Goal: Transaction & Acquisition: Subscribe to service/newsletter

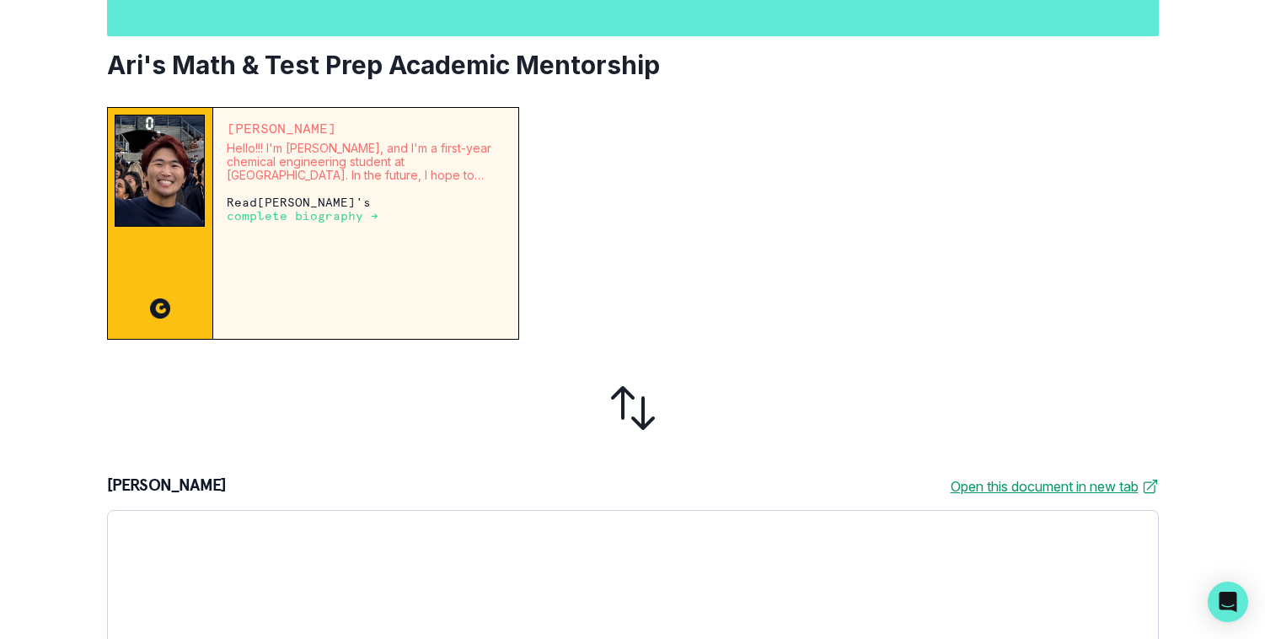
scroll to position [280, 0]
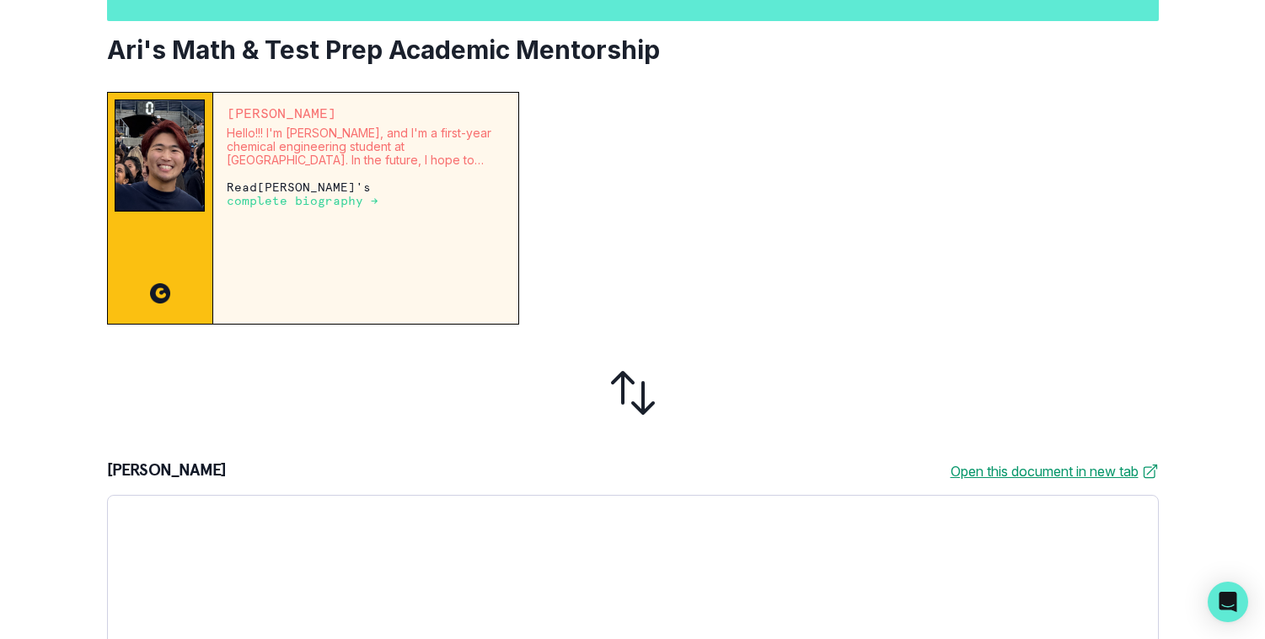
click at [170, 149] on img at bounding box center [160, 155] width 91 height 112
click at [339, 205] on p "complete biography →" at bounding box center [303, 200] width 152 height 13
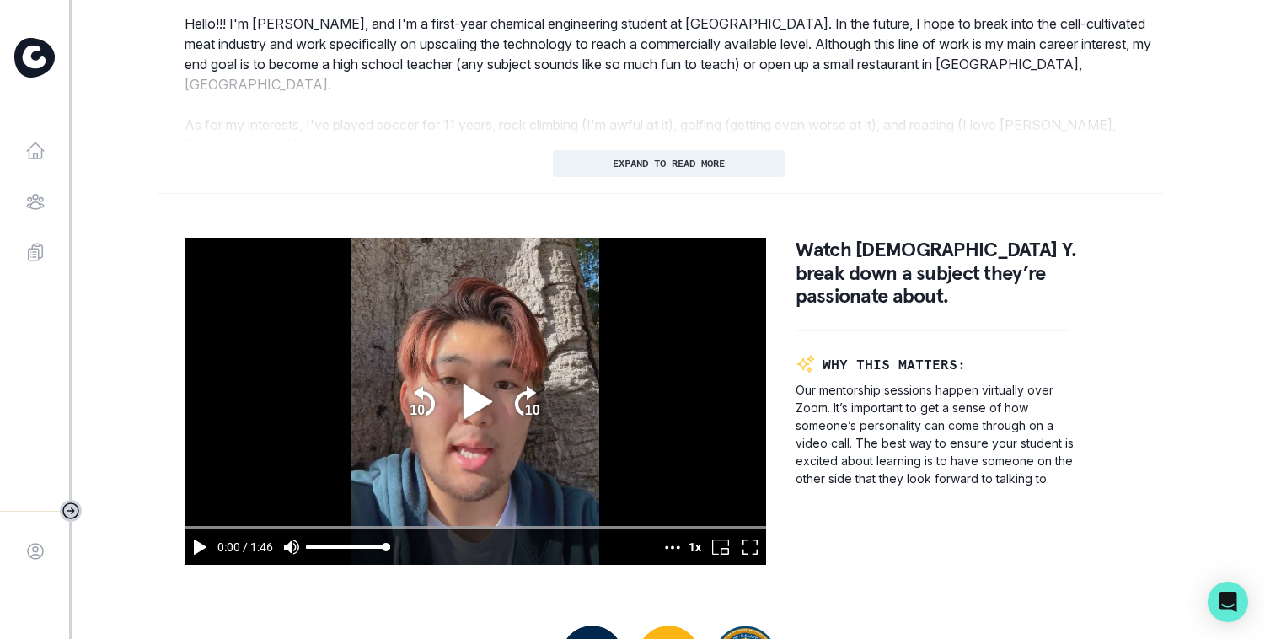
scroll to position [889, 0]
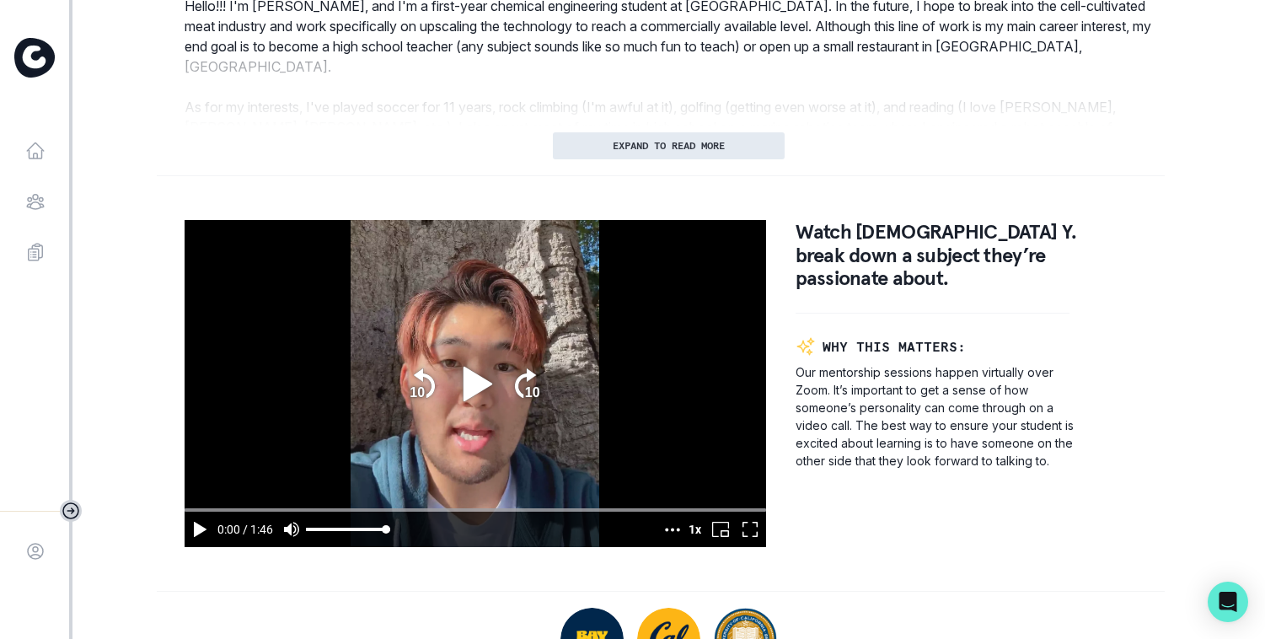
click at [633, 153] on button "EXPAND TO READ MORE" at bounding box center [669, 145] width 232 height 27
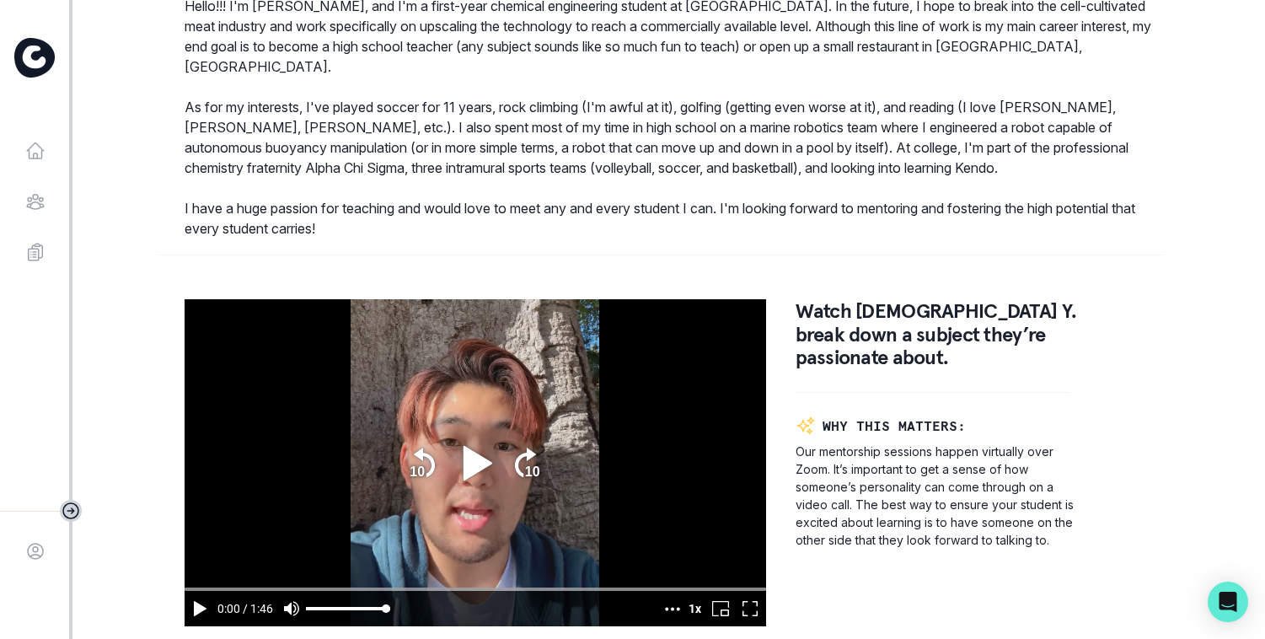
click at [485, 445] on icon "play" at bounding box center [477, 462] width 29 height 35
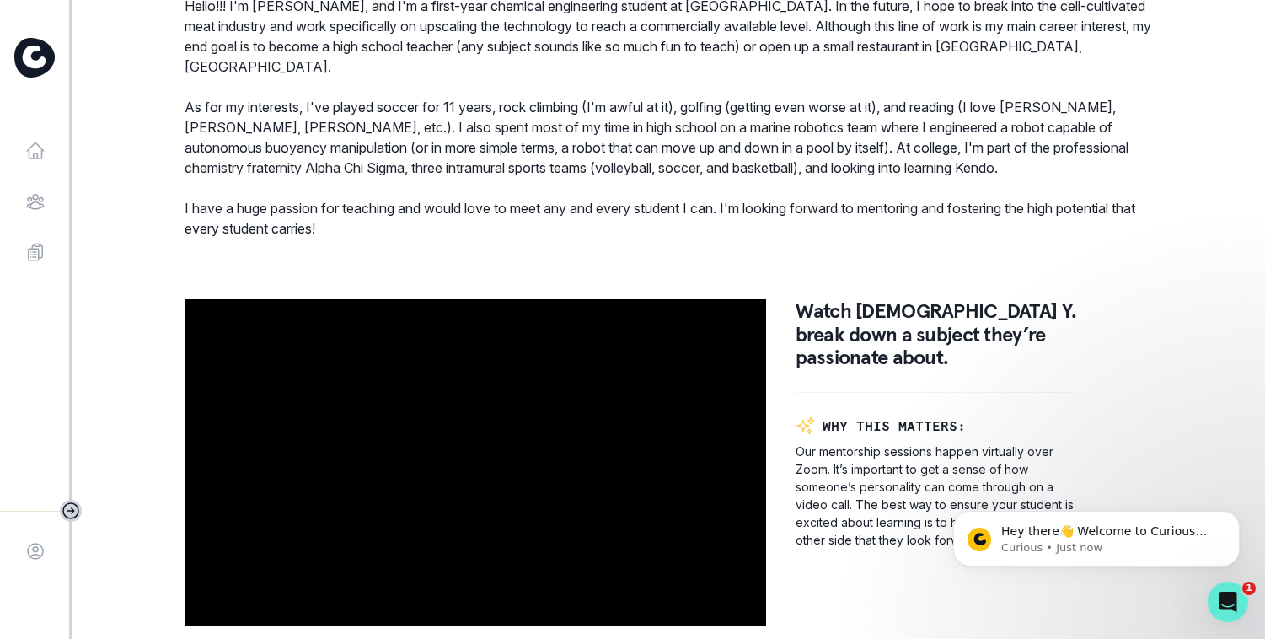
scroll to position [0, 0]
type input "106.161631"
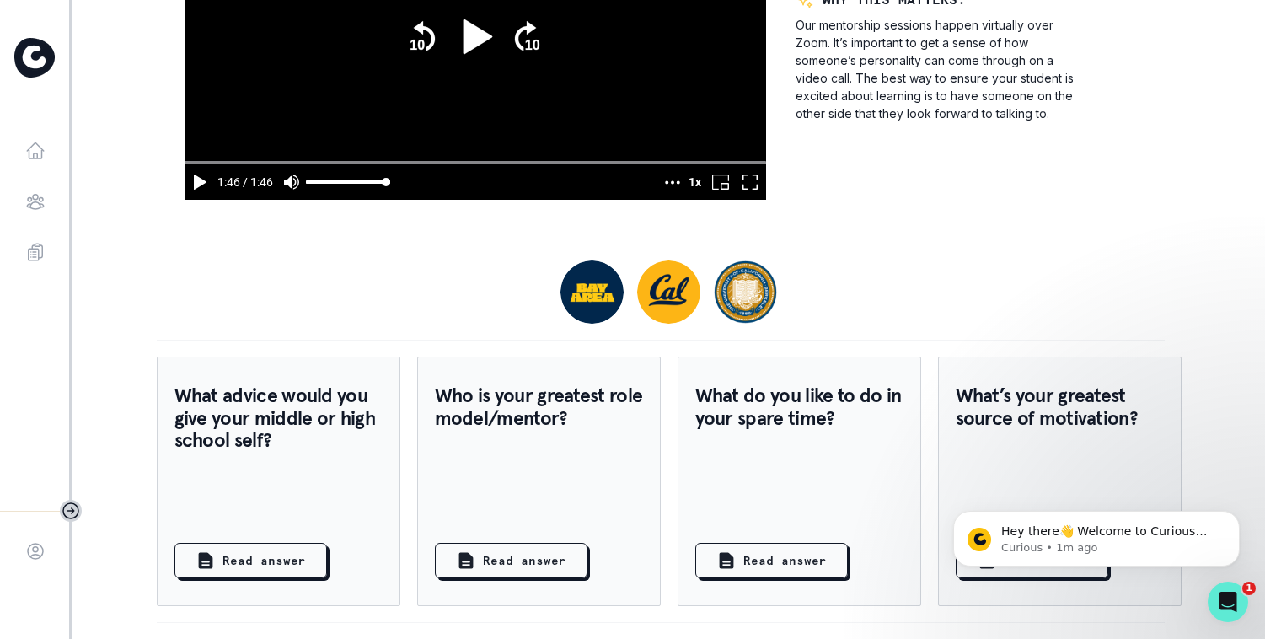
scroll to position [1304, 0]
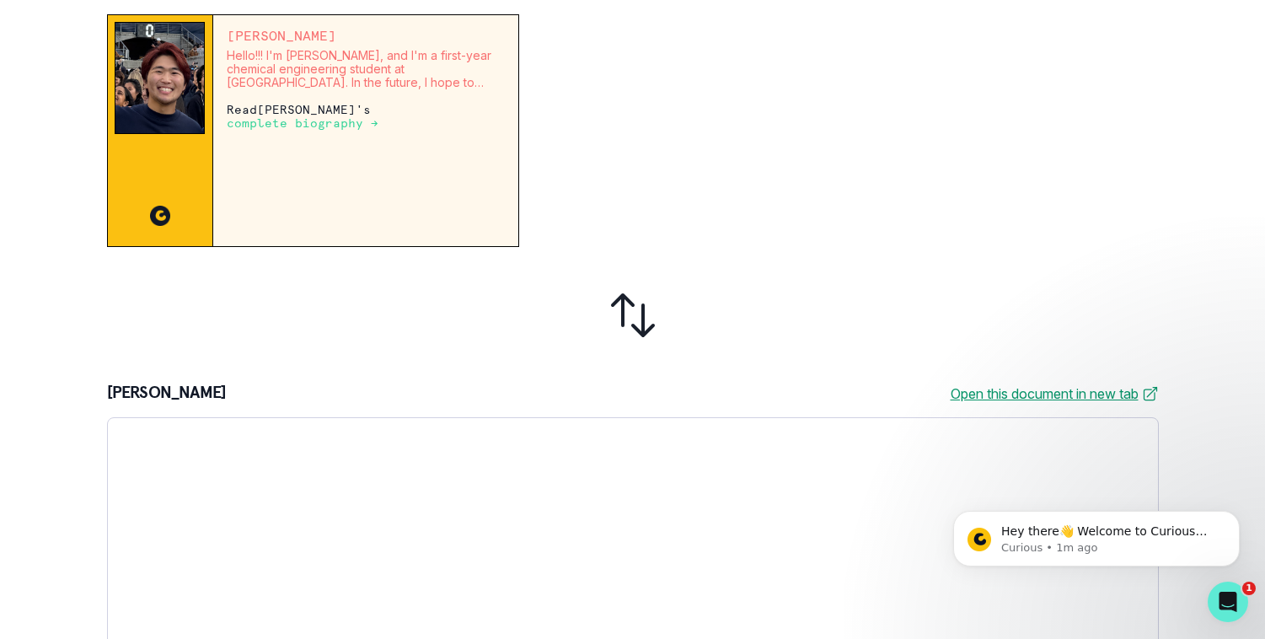
scroll to position [506, 0]
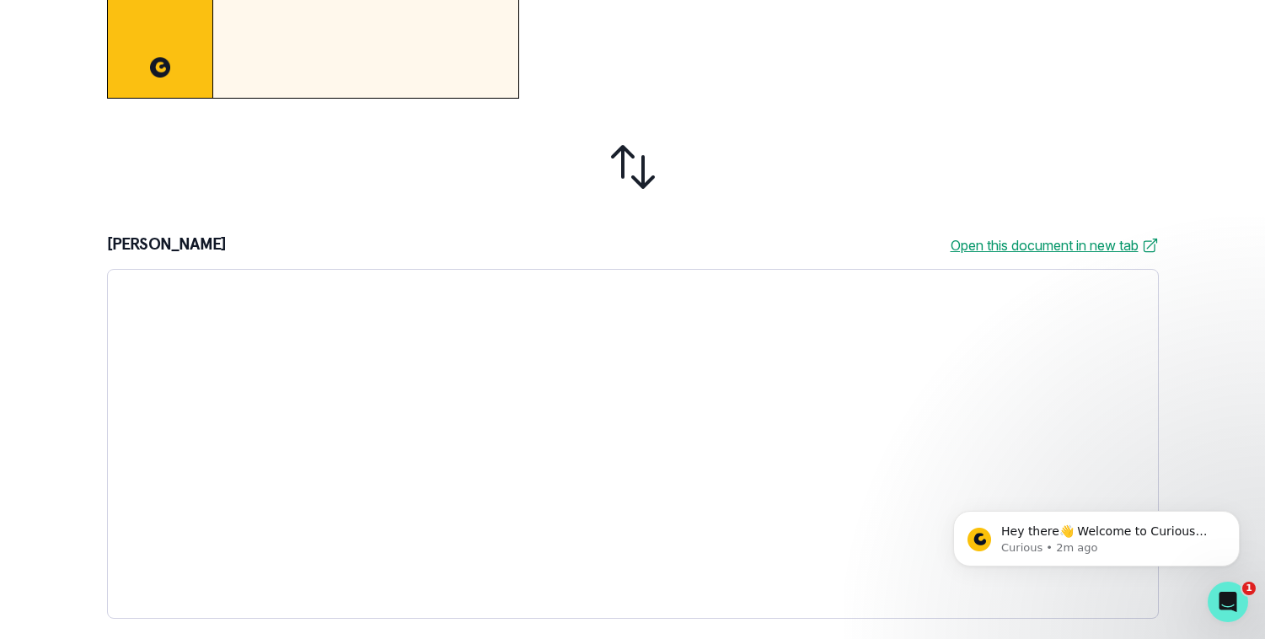
click at [1009, 247] on link "Open this document in new tab" at bounding box center [1055, 245] width 208 height 20
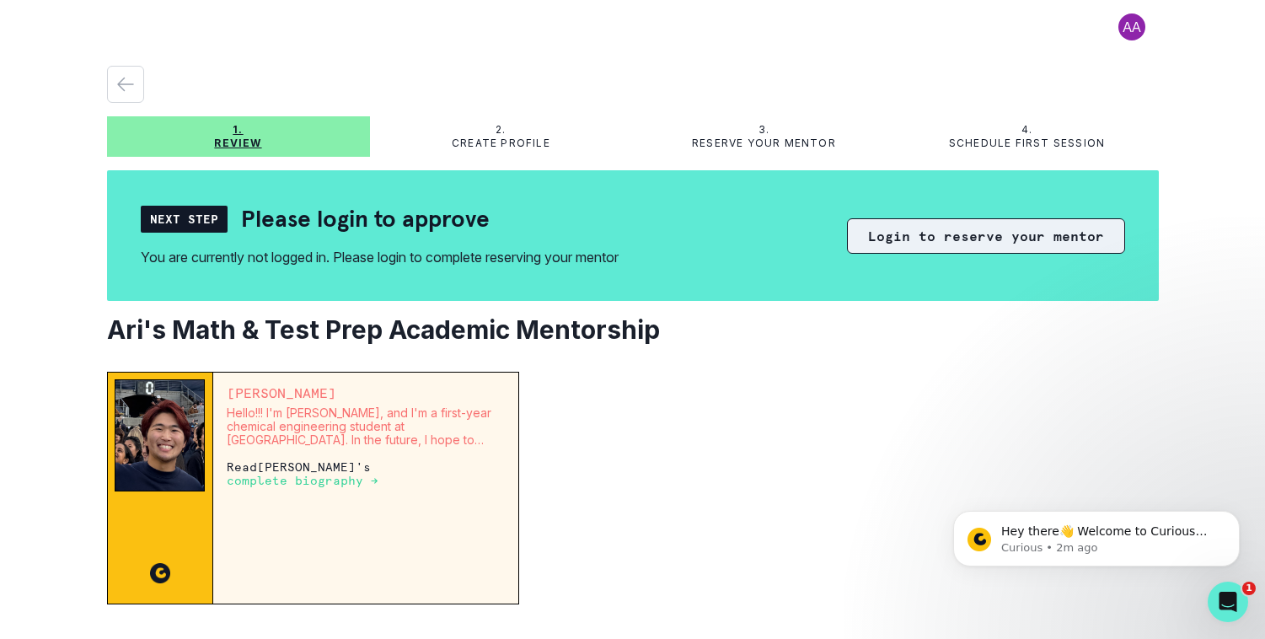
click at [898, 222] on button "Login to reserve your mentor" at bounding box center [986, 235] width 278 height 35
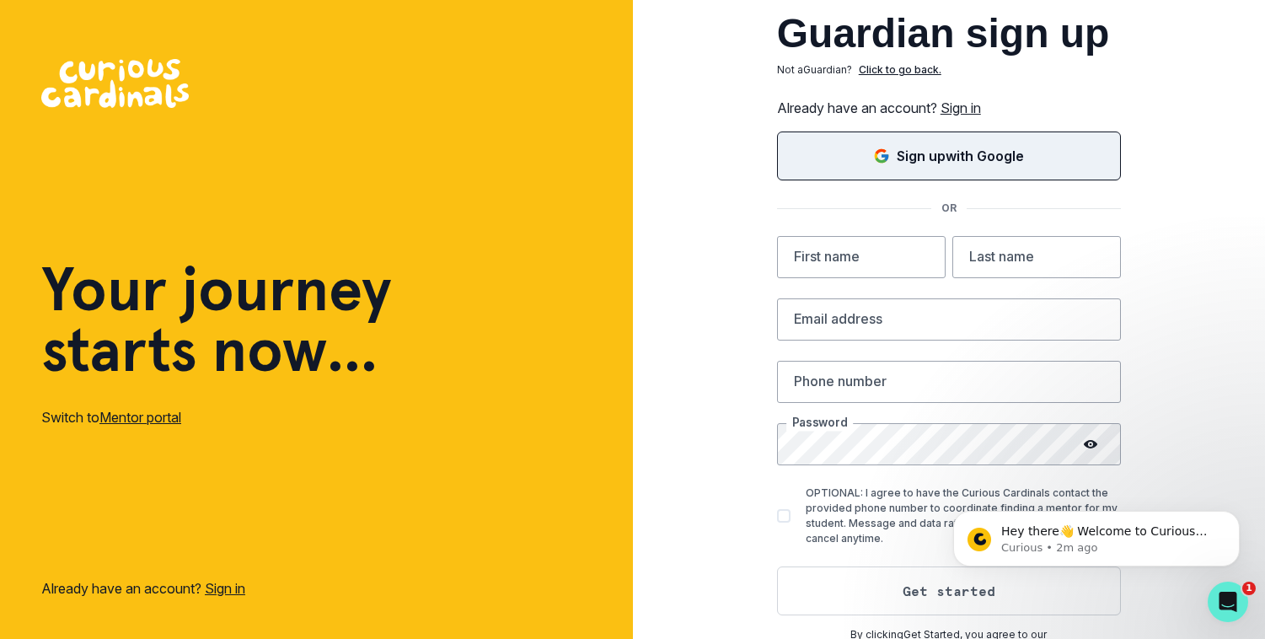
click at [900, 175] on button "Sign up with Google" at bounding box center [949, 155] width 344 height 49
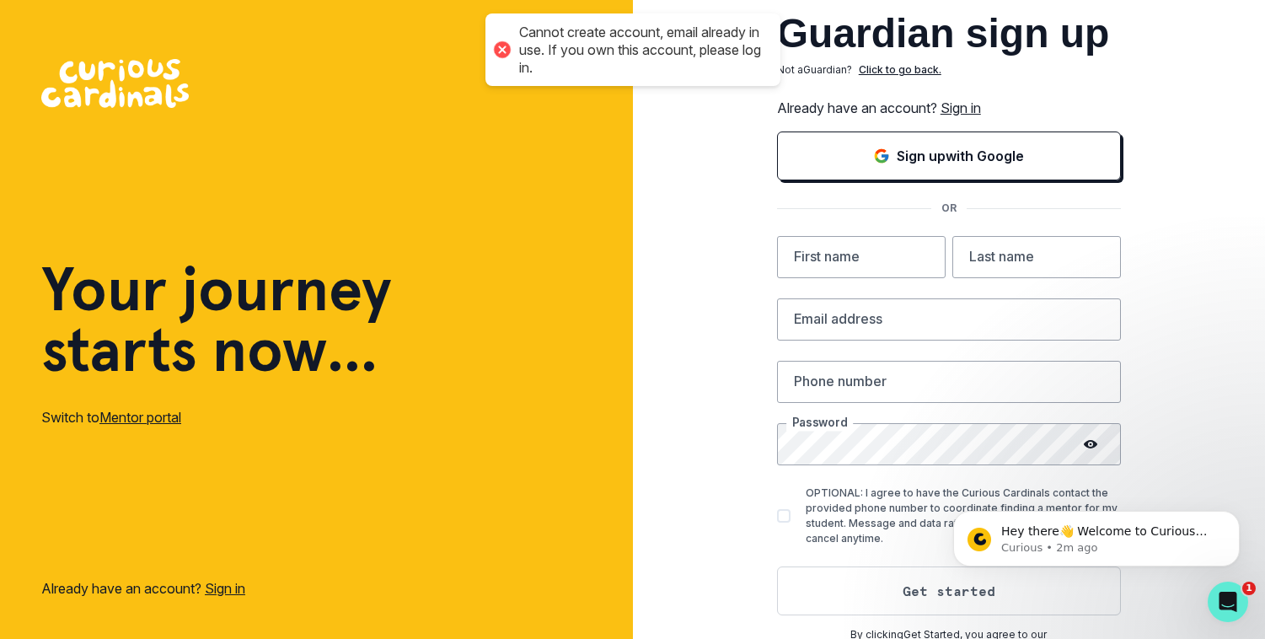
click at [702, 381] on div "Guardian sign up Not a Guardian ? Click to go back. Already have an account? Si…" at bounding box center [949, 328] width 633 height 657
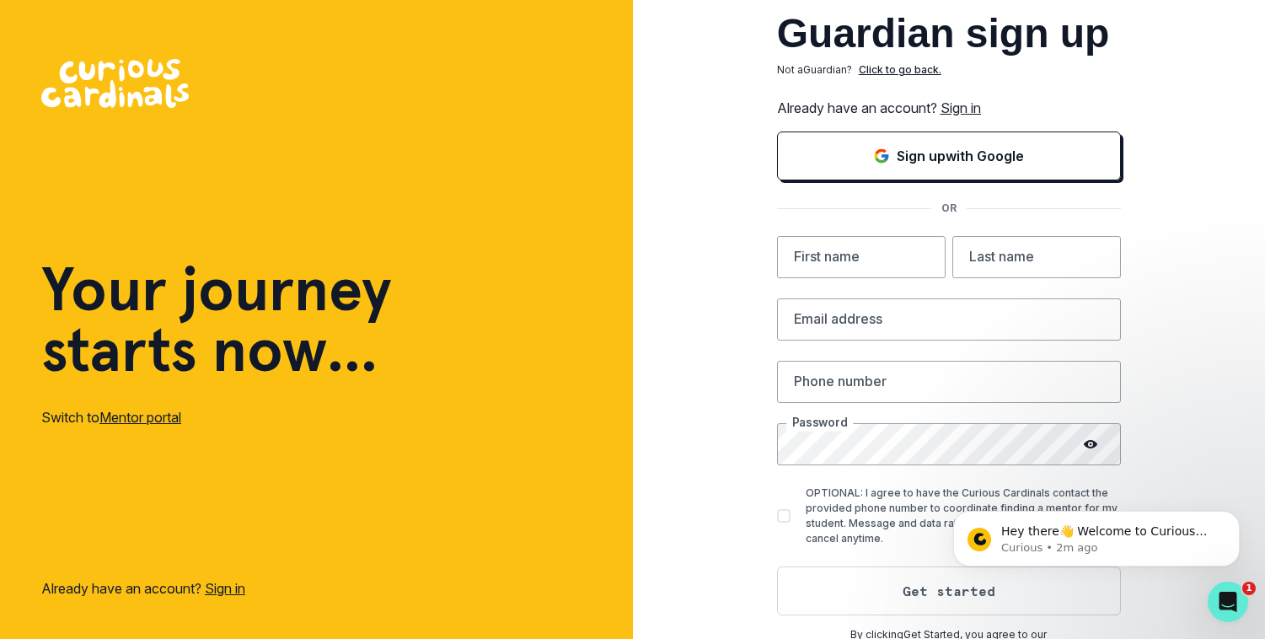
click at [969, 107] on link "Sign in" at bounding box center [960, 107] width 40 height 17
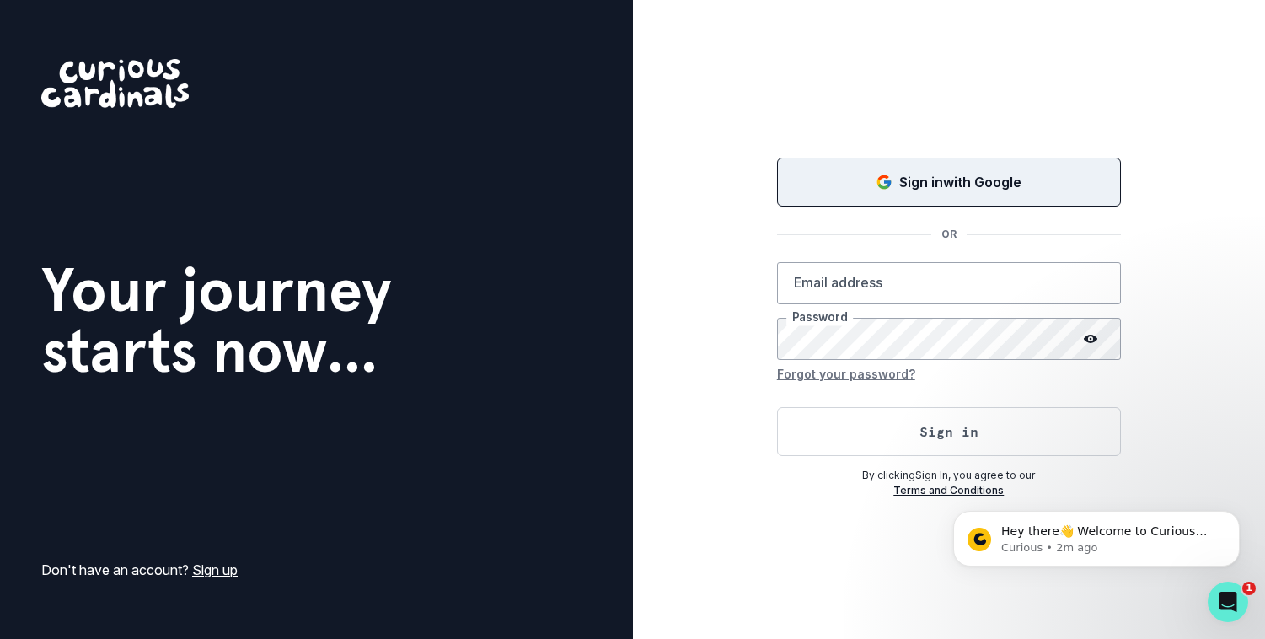
click at [964, 185] on p "Sign in with Google" at bounding box center [960, 182] width 122 height 20
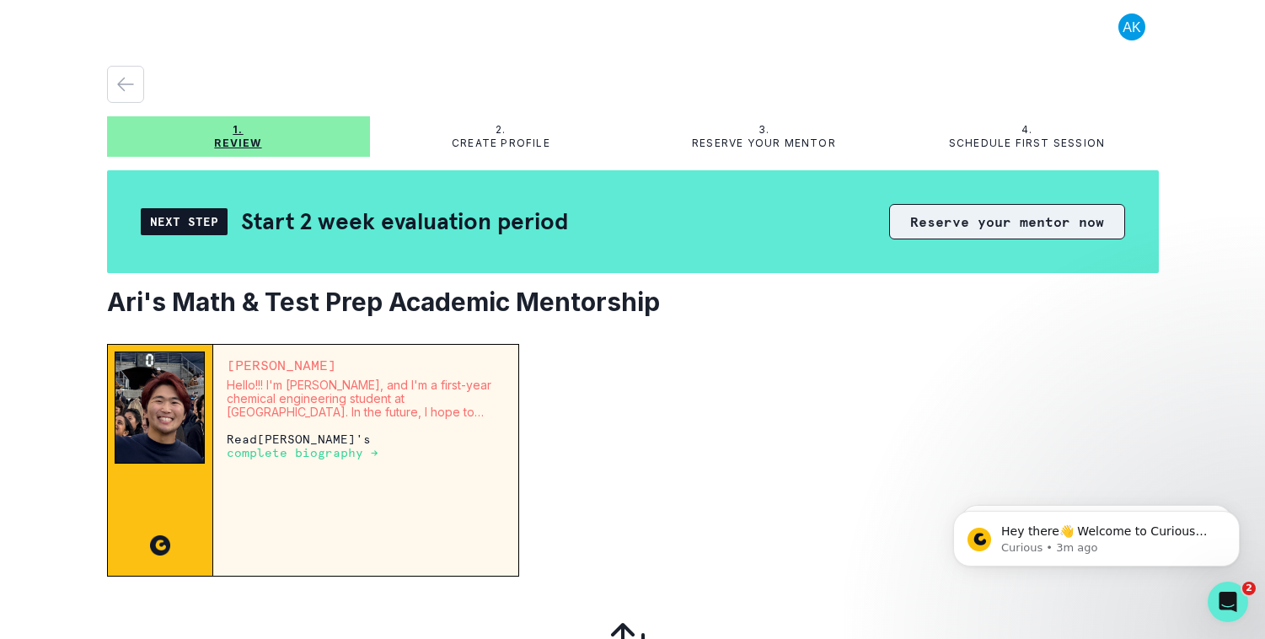
click at [1082, 215] on button "Reserve your mentor now" at bounding box center [1007, 221] width 236 height 35
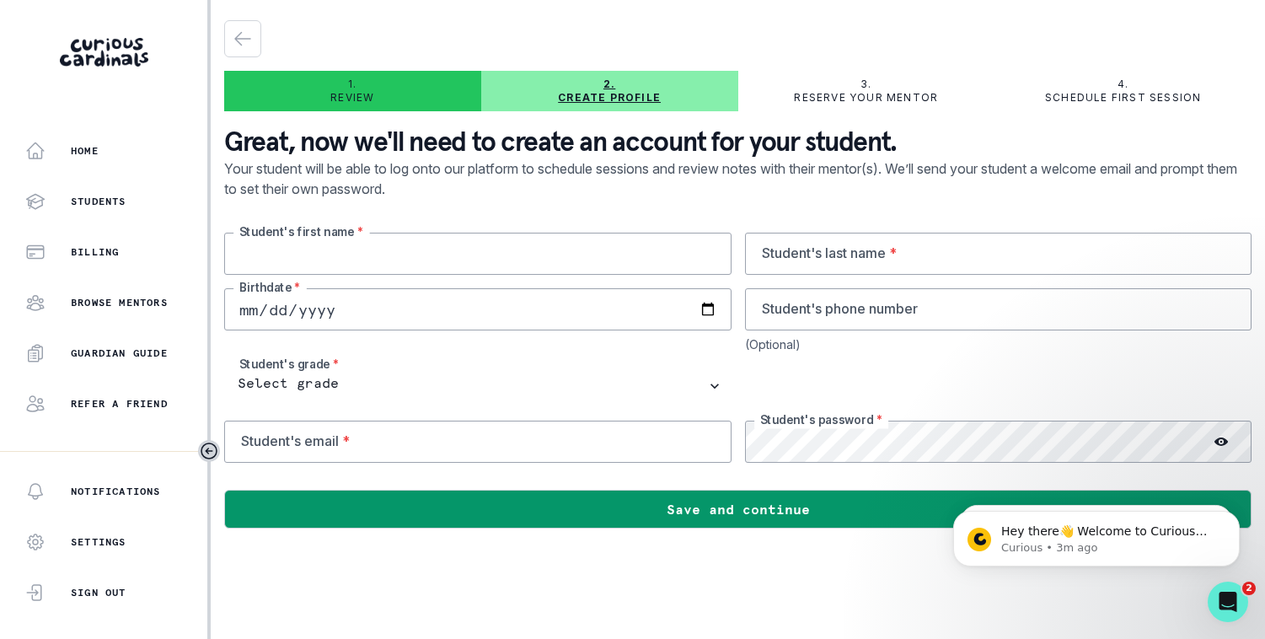
click at [354, 252] on input "text" at bounding box center [477, 254] width 507 height 42
type input "[PERSON_NAME]"
click at [246, 306] on input "date" at bounding box center [477, 309] width 507 height 42
type input "[DATE]"
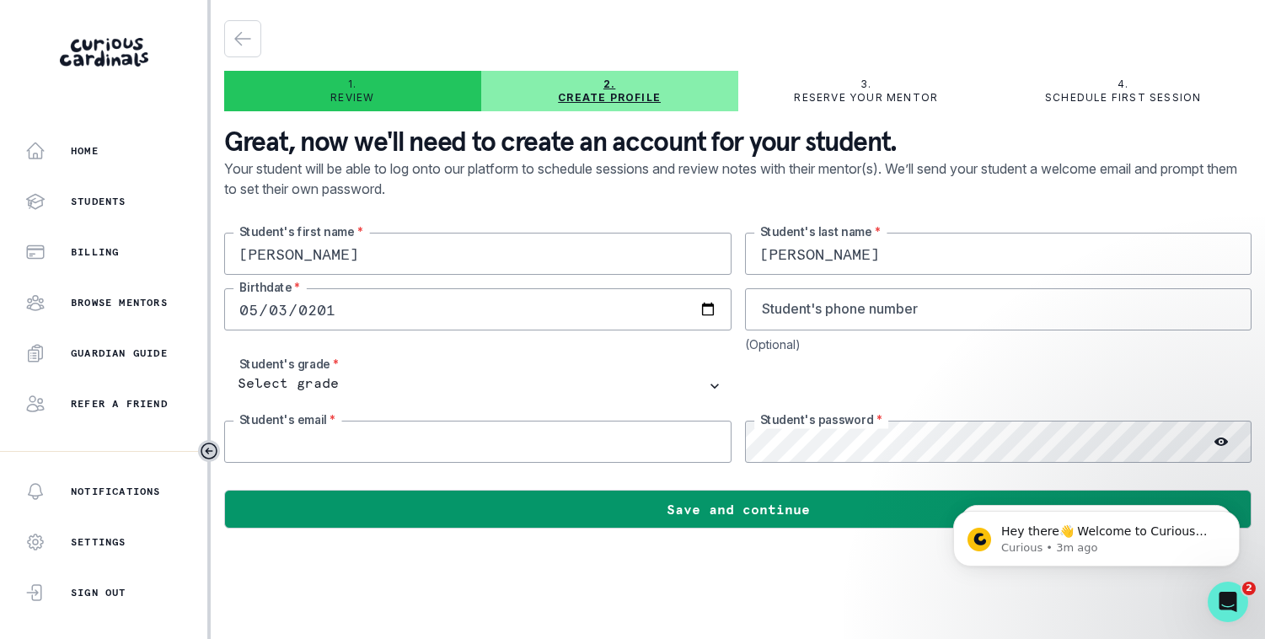
click at [409, 451] on input "email" at bounding box center [477, 441] width 507 height 42
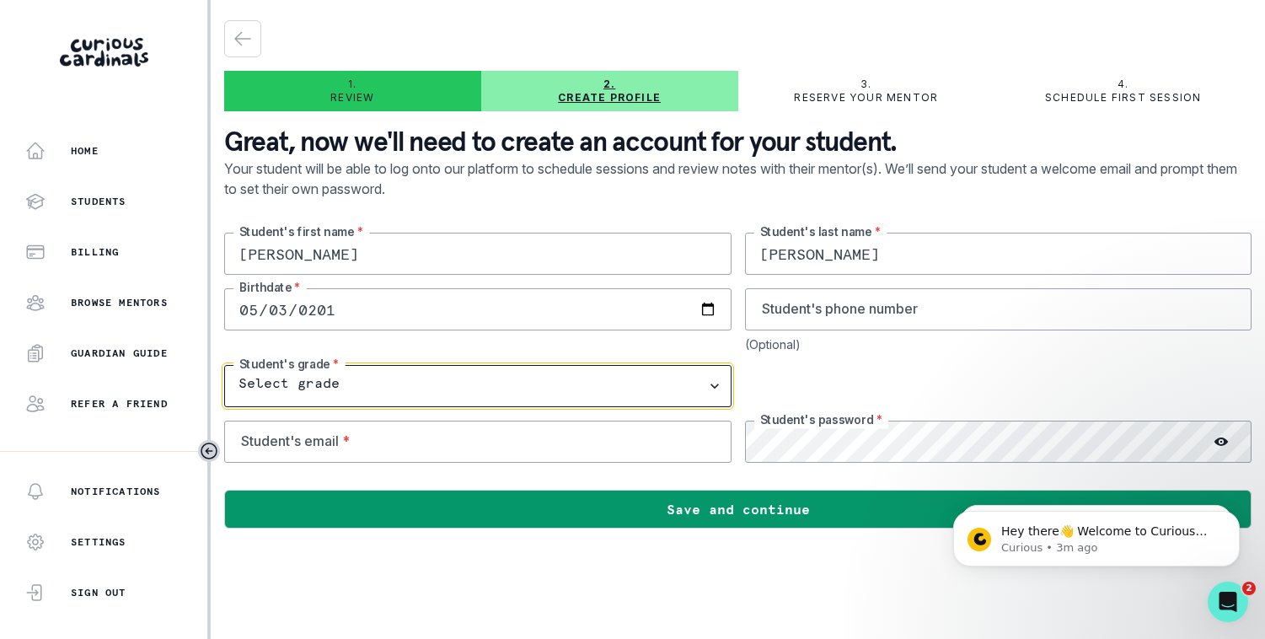
click at [286, 380] on select "Select grade 1st Grade 2nd Grade 3rd Grade 4th Grade 5th Grade 6th Grade 7th Gr…" at bounding box center [477, 386] width 507 height 42
select select "6th Grade"
click at [224, 365] on select "Select grade 1st Grade 2nd Grade 3rd Grade 4th Grade 5th Grade 6th Grade 7th Gr…" at bounding box center [477, 386] width 507 height 42
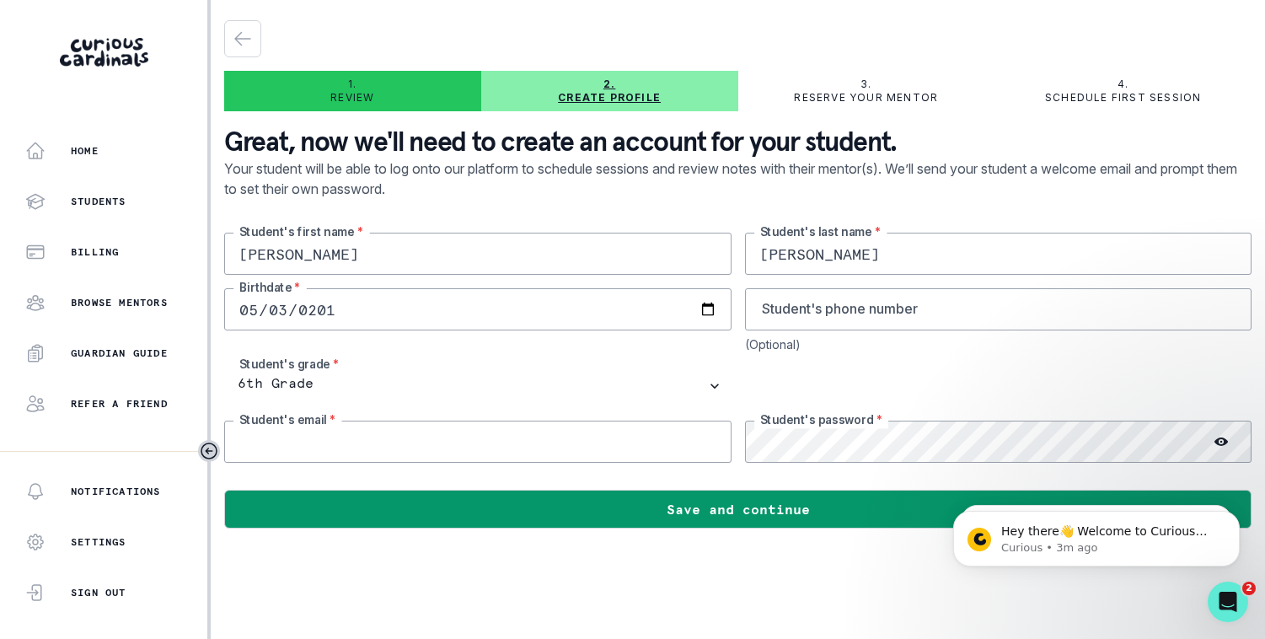
click at [329, 434] on input "email" at bounding box center [477, 441] width 507 height 42
type input "[EMAIL_ADDRESS][PERSON_NAME][DOMAIN_NAME]"
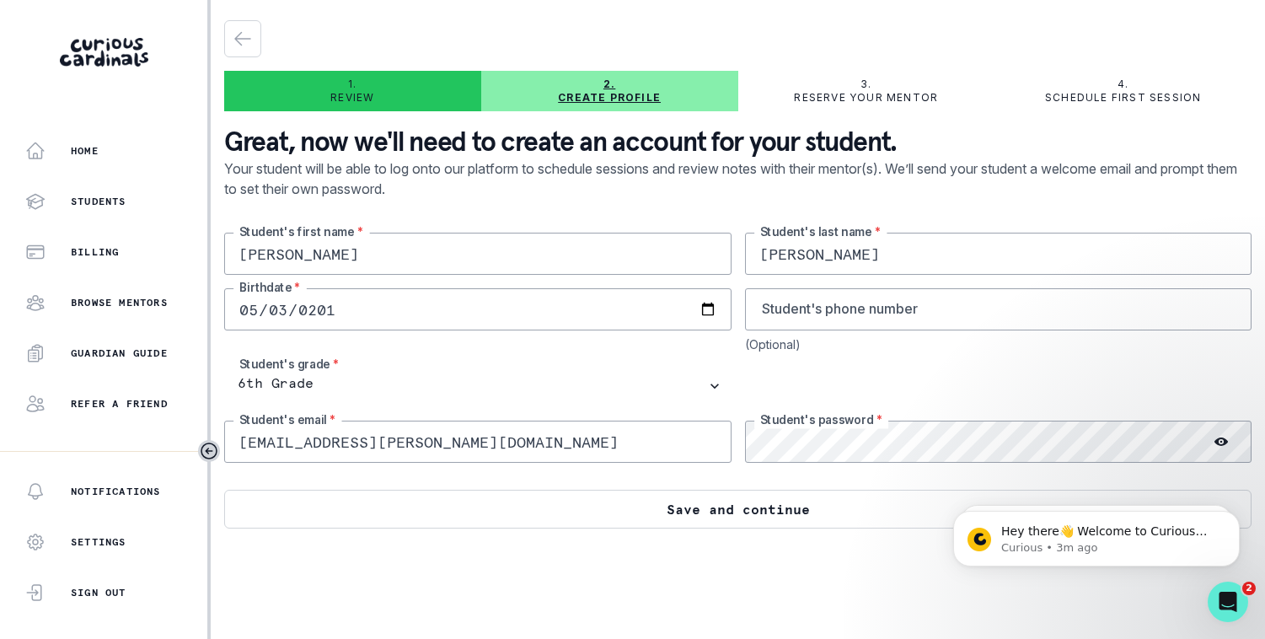
click at [750, 513] on button "Save and continue" at bounding box center [737, 509] width 1027 height 39
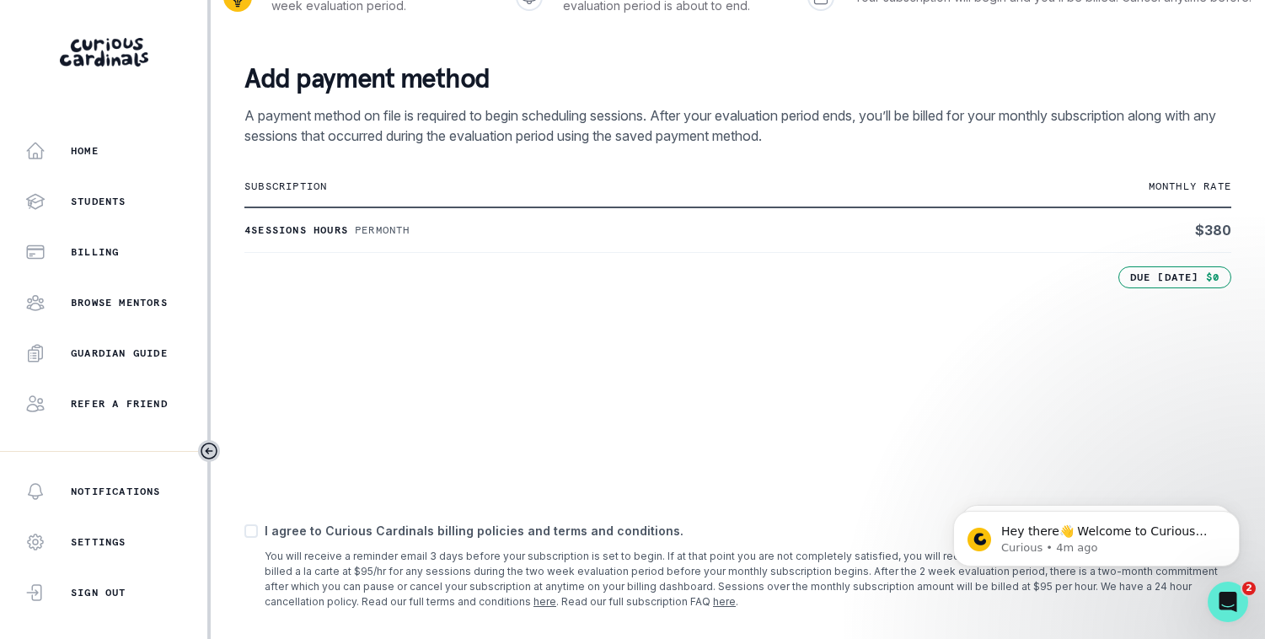
scroll to position [212, 0]
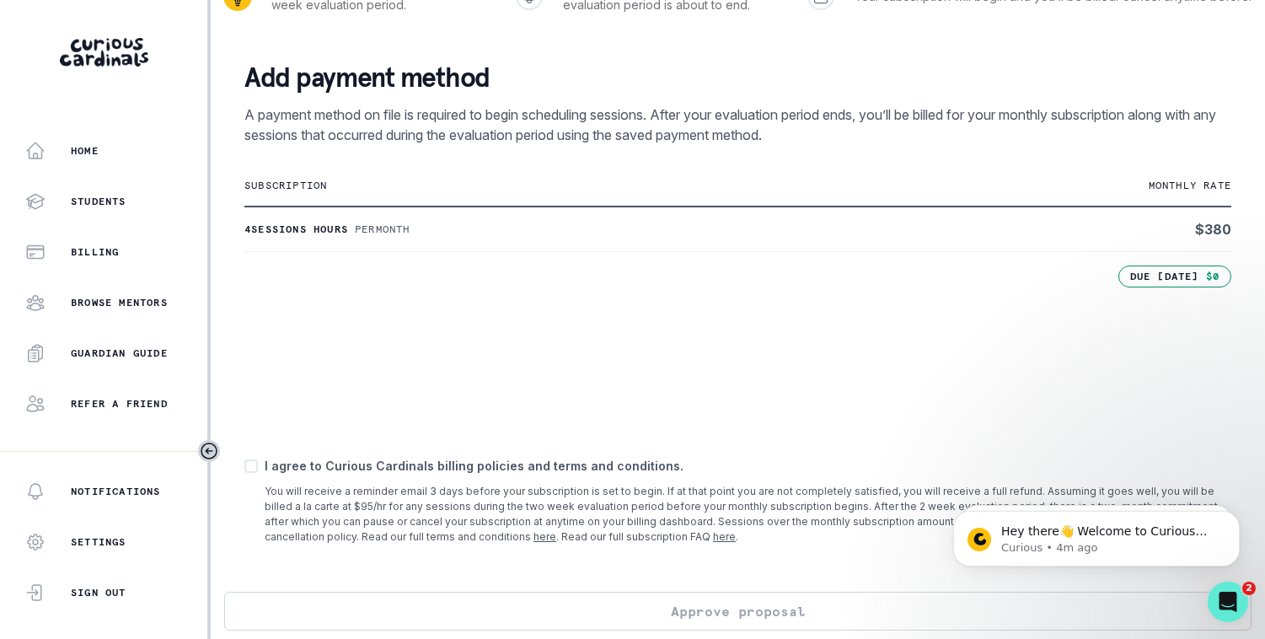
click at [252, 472] on span at bounding box center [250, 465] width 13 height 13
click at [244, 466] on input "checkbox" at bounding box center [244, 465] width 1 height 1
checkbox input "true"
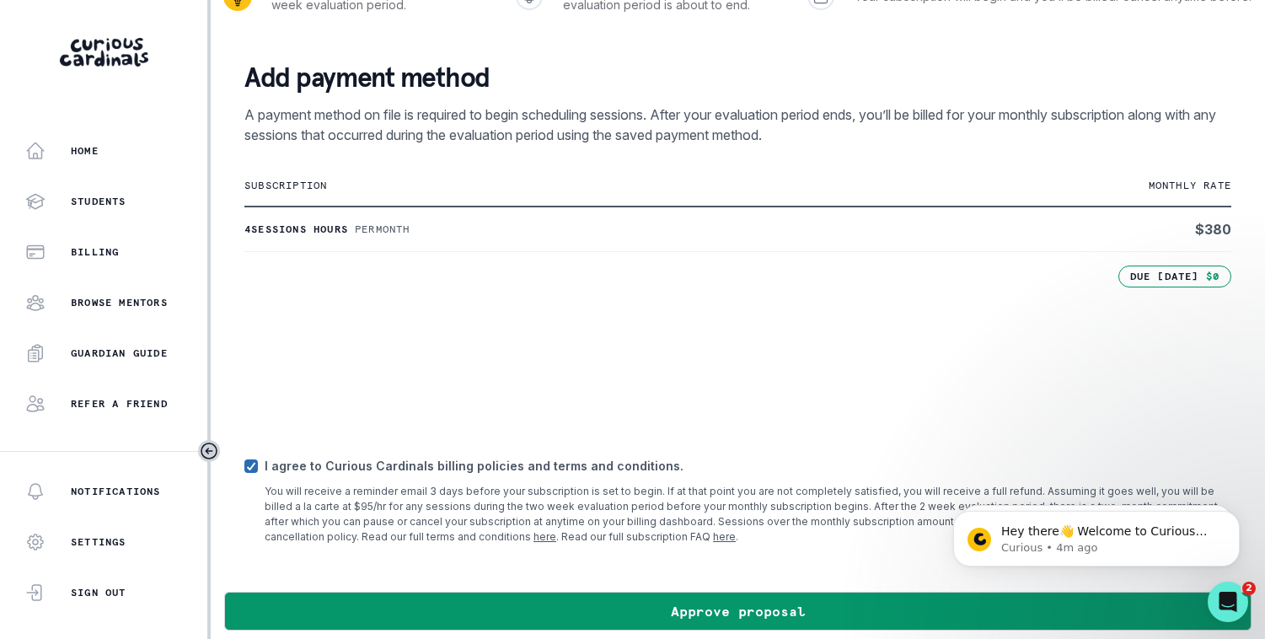
scroll to position [224, 0]
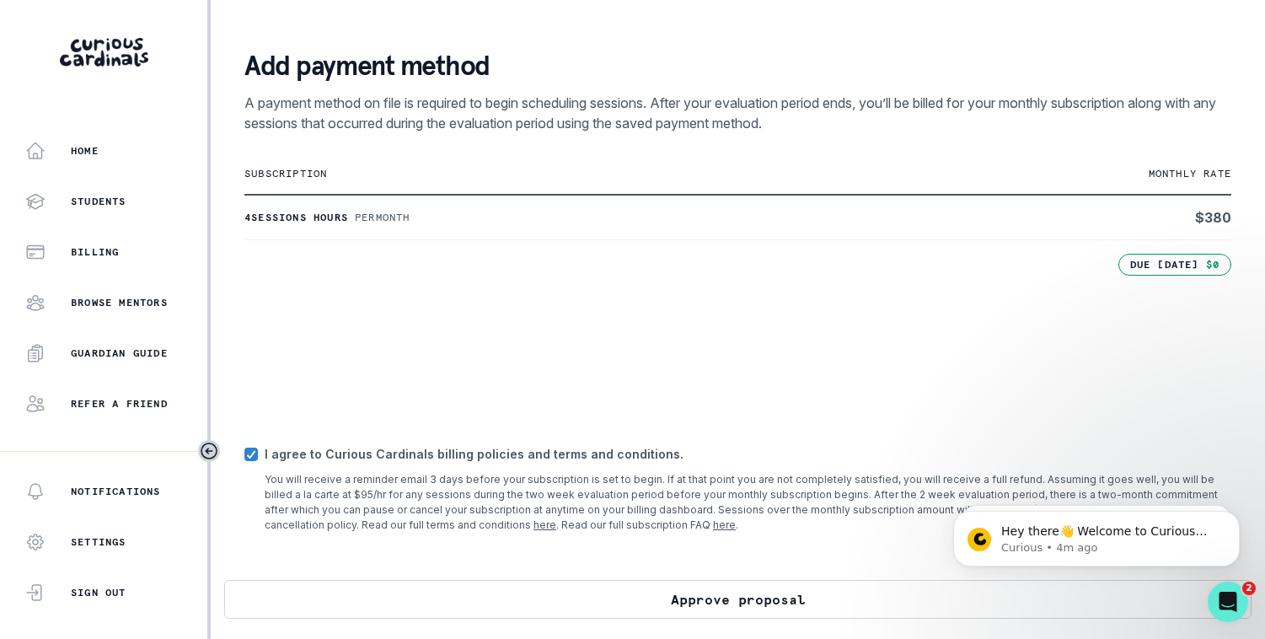
click at [489, 599] on button "Approve proposal" at bounding box center [737, 599] width 1027 height 39
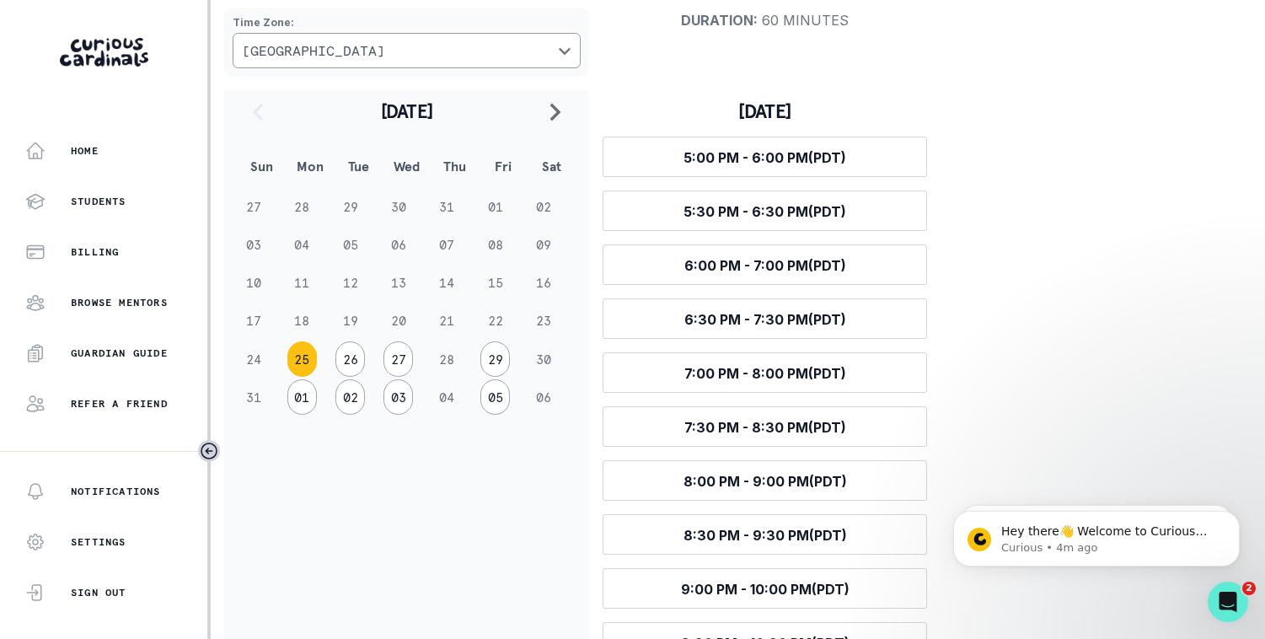
scroll to position [192, 0]
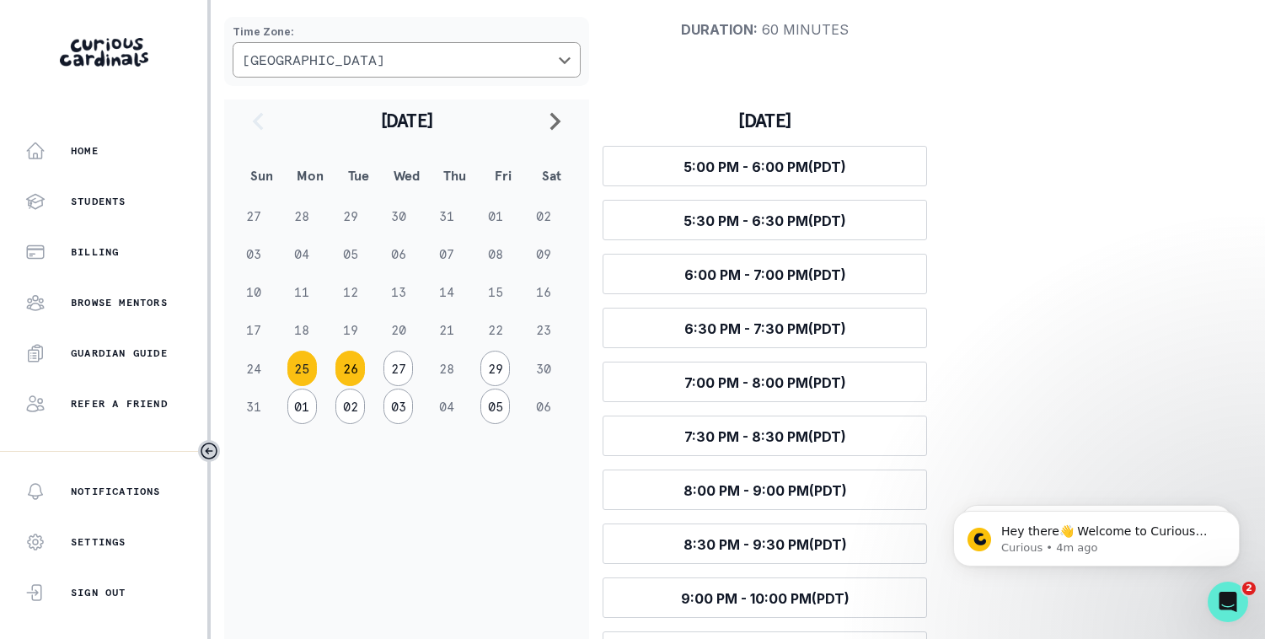
click at [348, 374] on button "26" at bounding box center [349, 368] width 29 height 35
click at [308, 374] on button "25" at bounding box center [301, 368] width 29 height 35
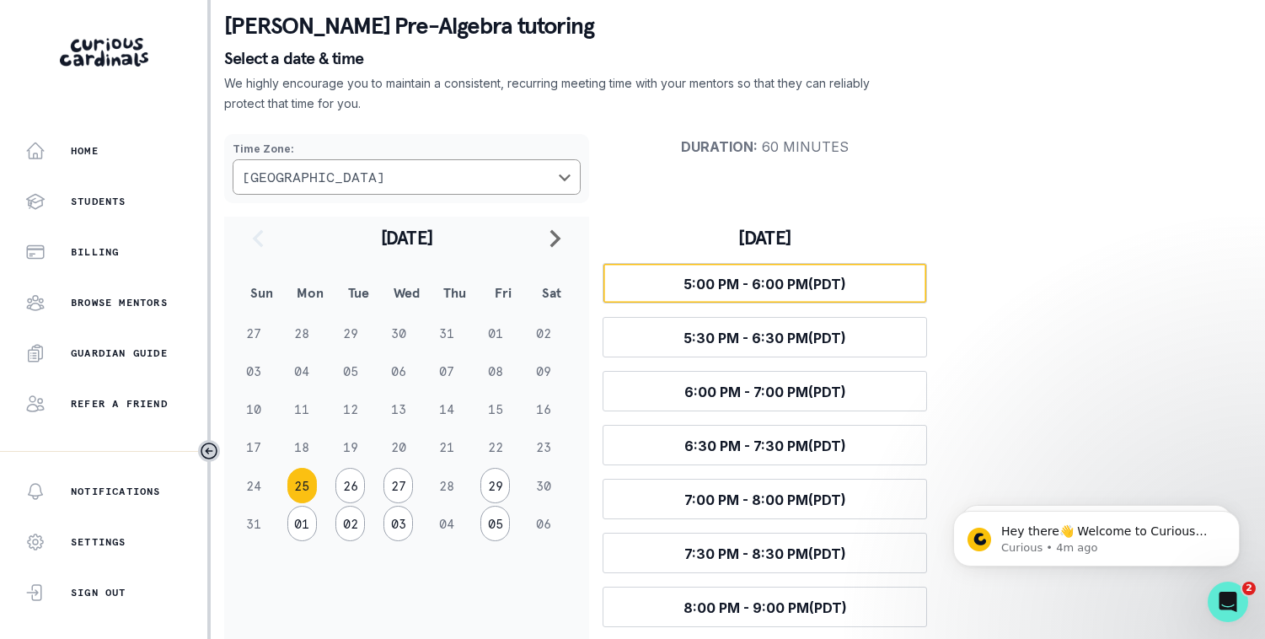
scroll to position [0, 0]
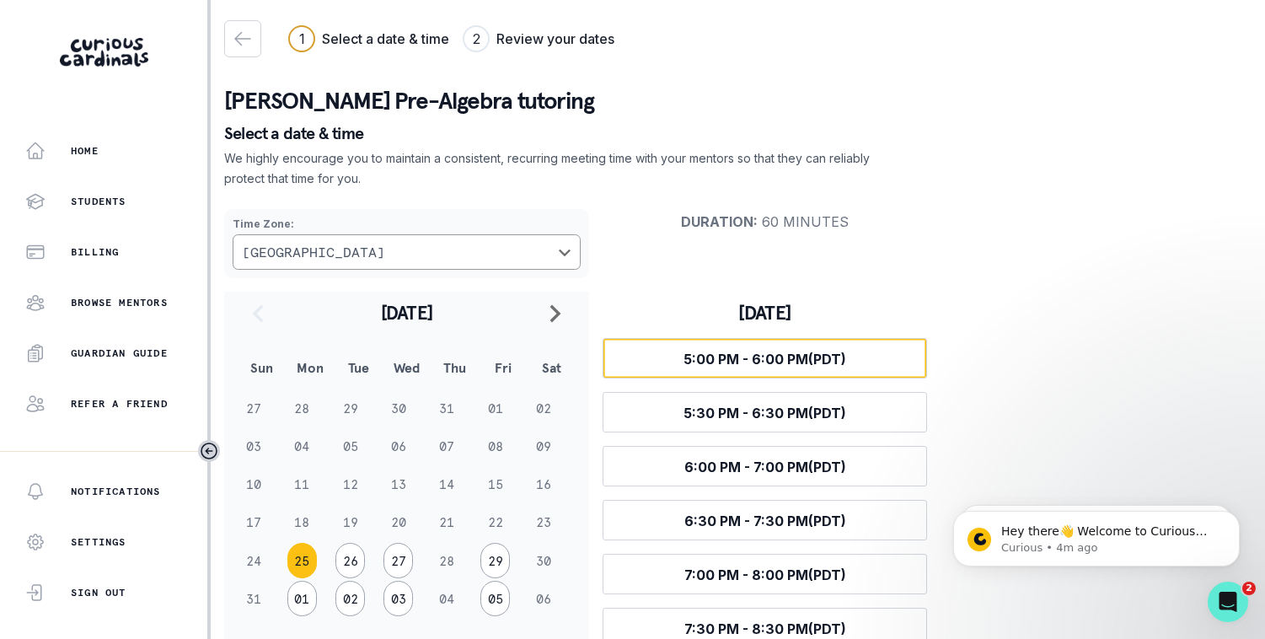
click at [822, 362] on span "5:00 PM - 6:00 PM (PDT)" at bounding box center [764, 359] width 163 height 17
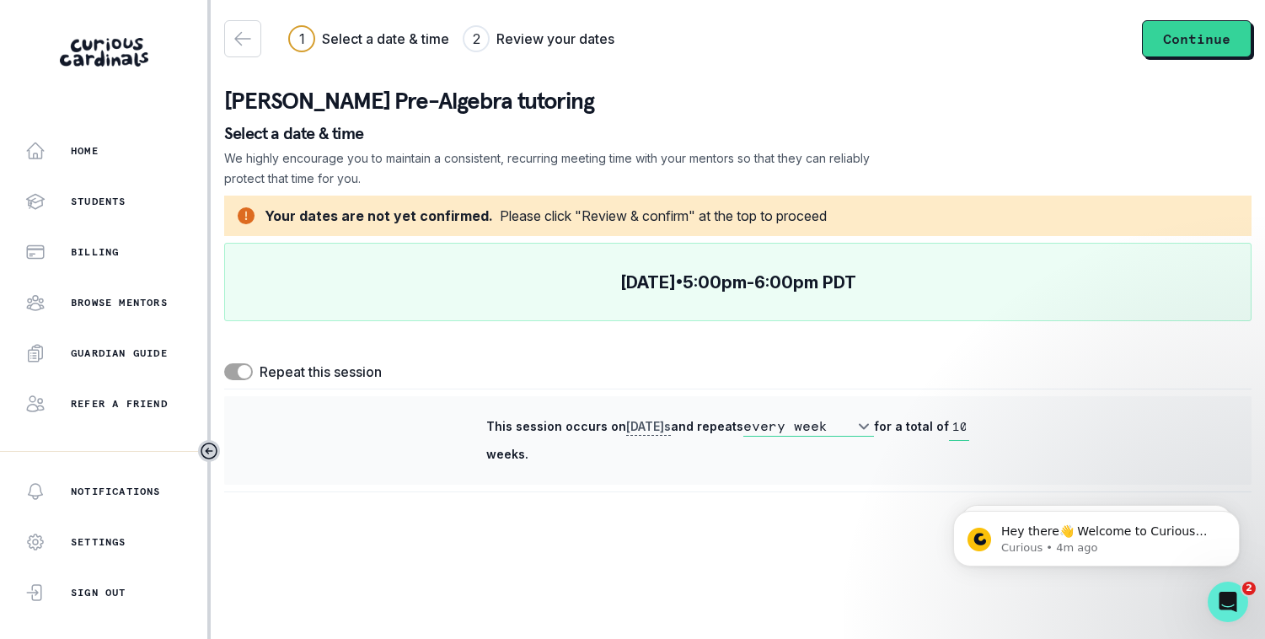
click at [856, 425] on select "every week every 2 weeks" at bounding box center [808, 426] width 131 height 20
click at [958, 426] on input "10" at bounding box center [959, 427] width 20 height 28
drag, startPoint x: 966, startPoint y: 427, endPoint x: 935, endPoint y: 427, distance: 30.3
click at [935, 427] on div "This session occurs [DATE] s and repeats every week every 2 weeks for a total o…" at bounding box center [738, 440] width 504 height 55
type input "4"
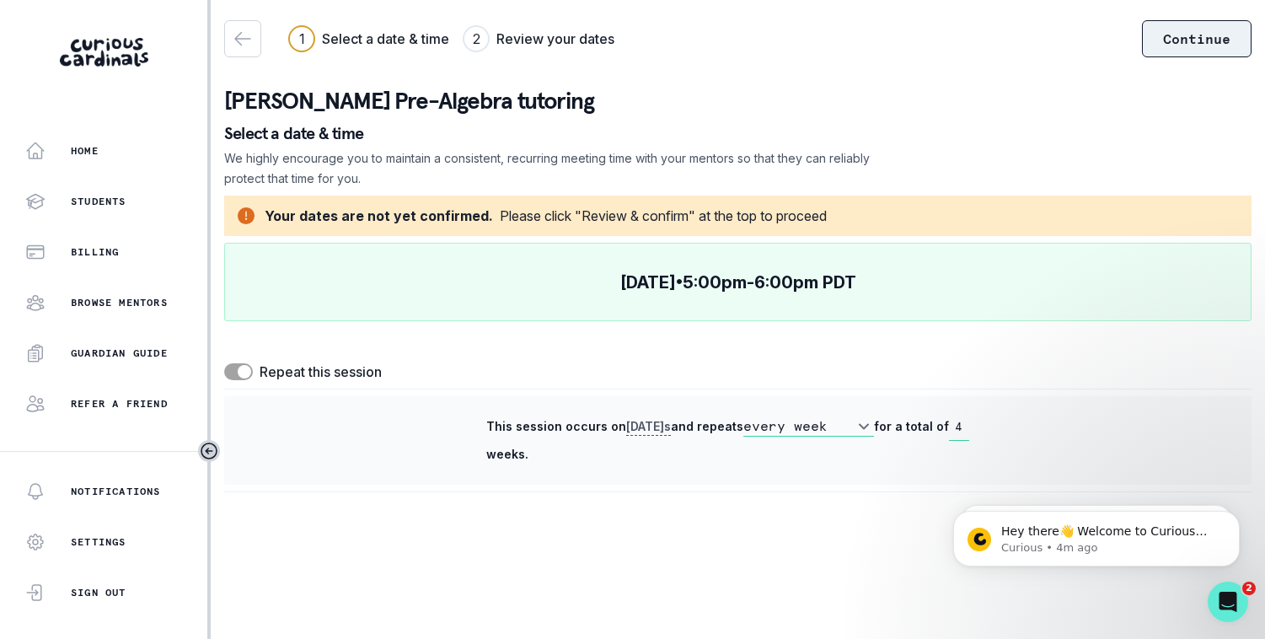
click at [1200, 46] on button "Continue" at bounding box center [1197, 38] width 110 height 37
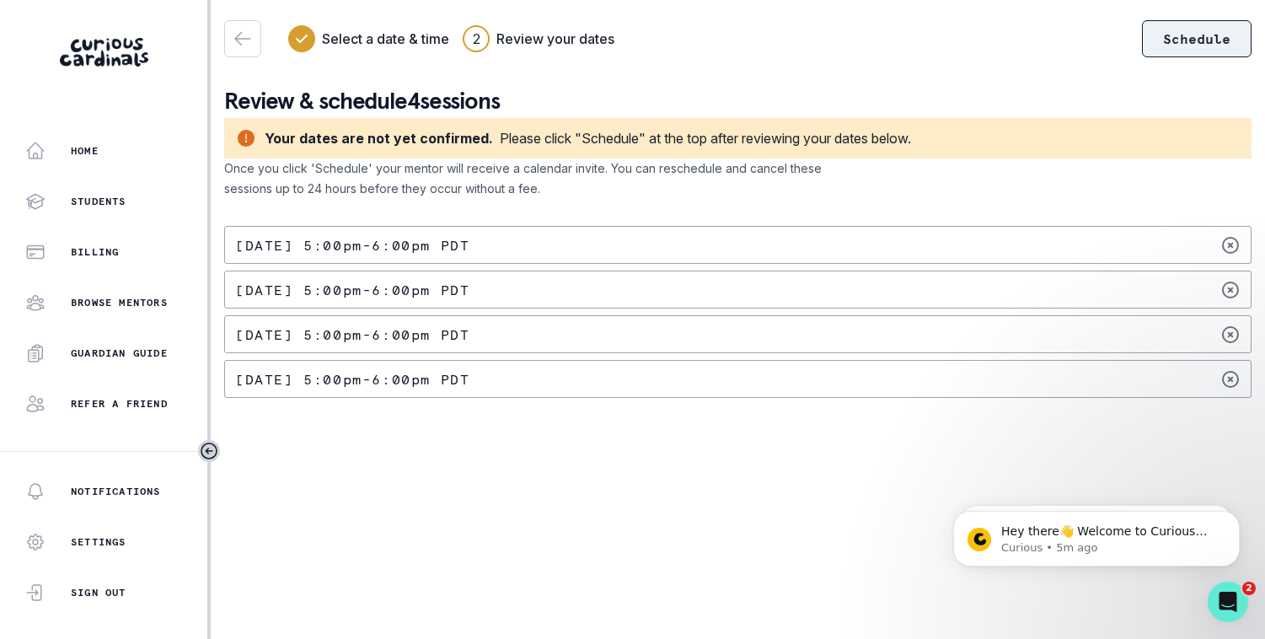
click at [1181, 30] on button "Schedule" at bounding box center [1197, 38] width 110 height 37
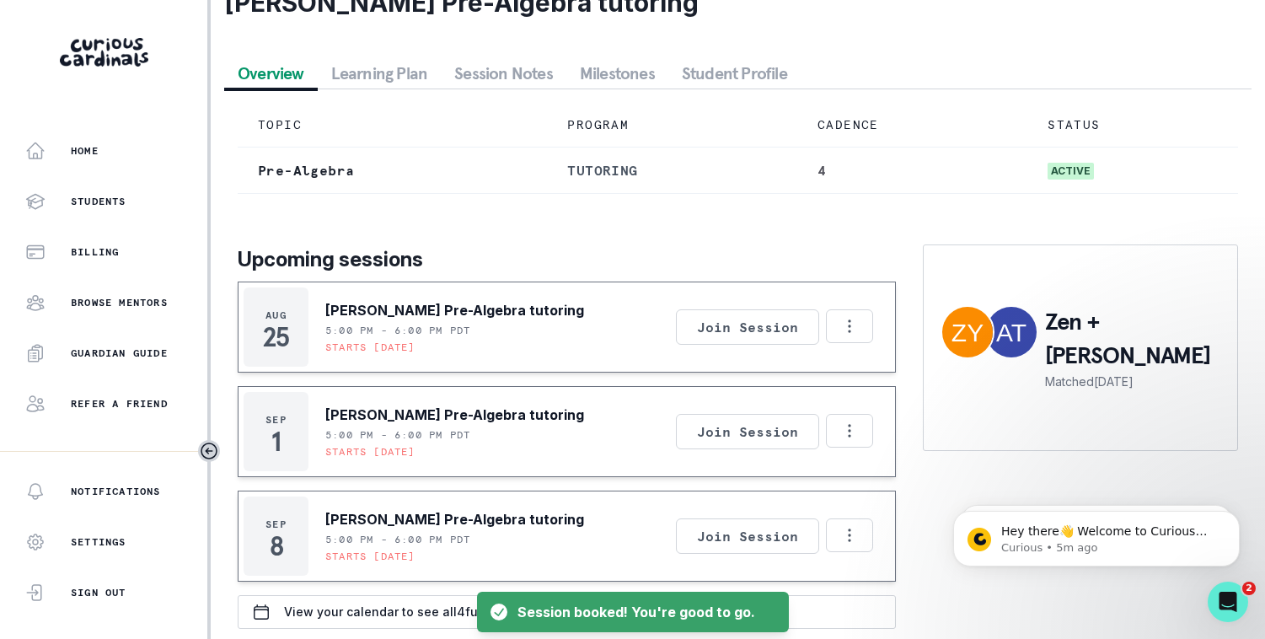
scroll to position [120, 0]
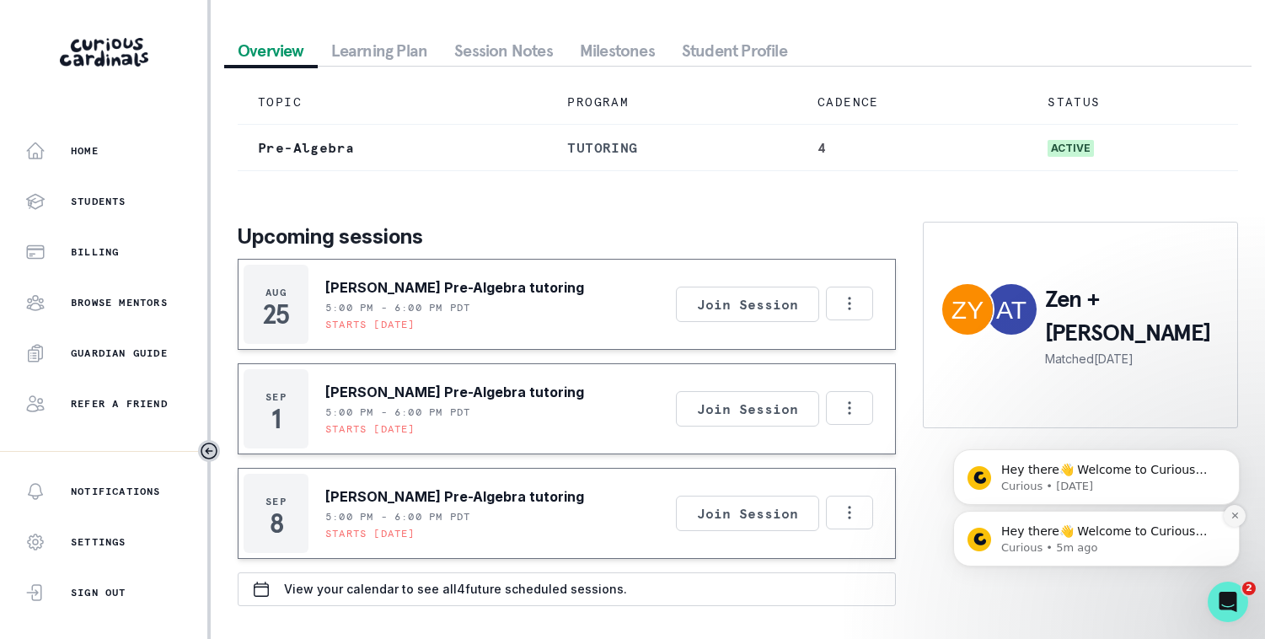
click at [1238, 511] on icon "Dismiss notification" at bounding box center [1234, 515] width 9 height 9
click at [1238, 508] on button "Dismiss notification" at bounding box center [1235, 516] width 22 height 22
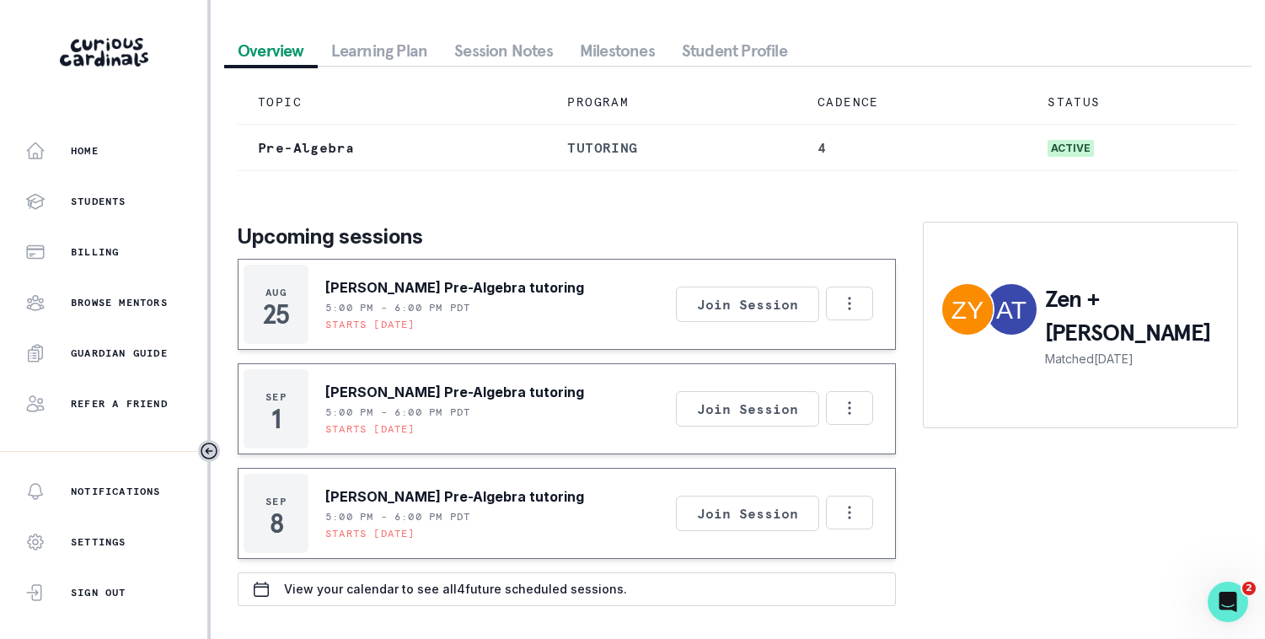
scroll to position [0, 0]
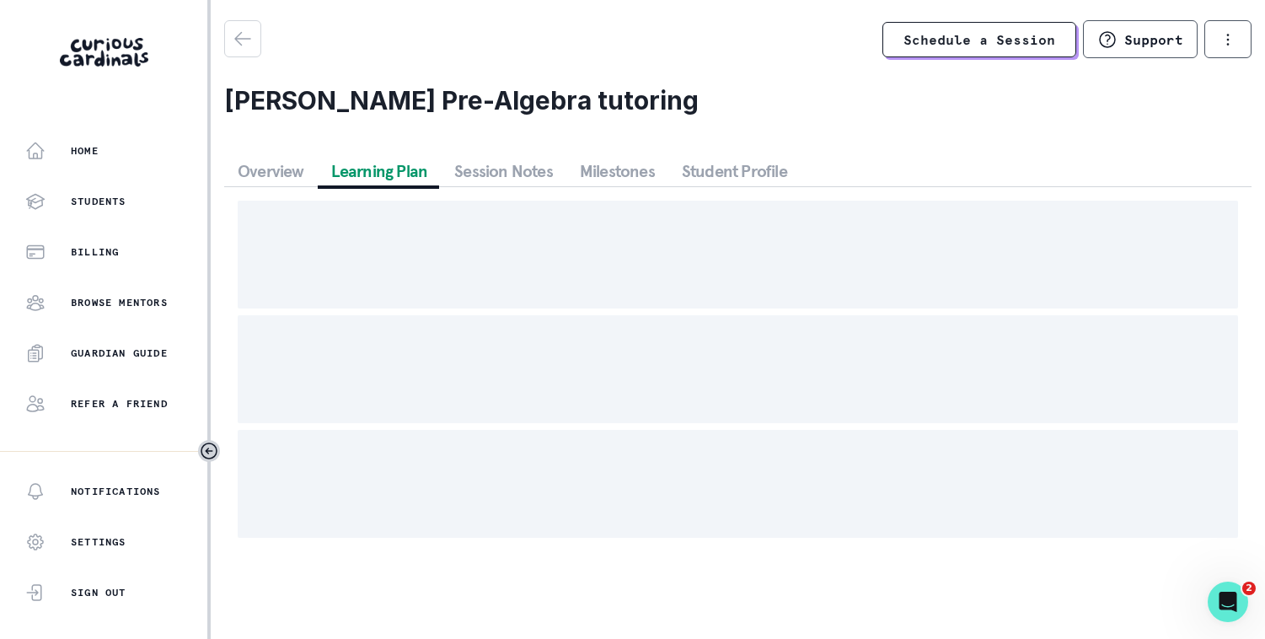
click at [393, 46] on div "Schedule a Session Support Request engagement pause Cancel subscription [PERSON…" at bounding box center [737, 285] width 1027 height 531
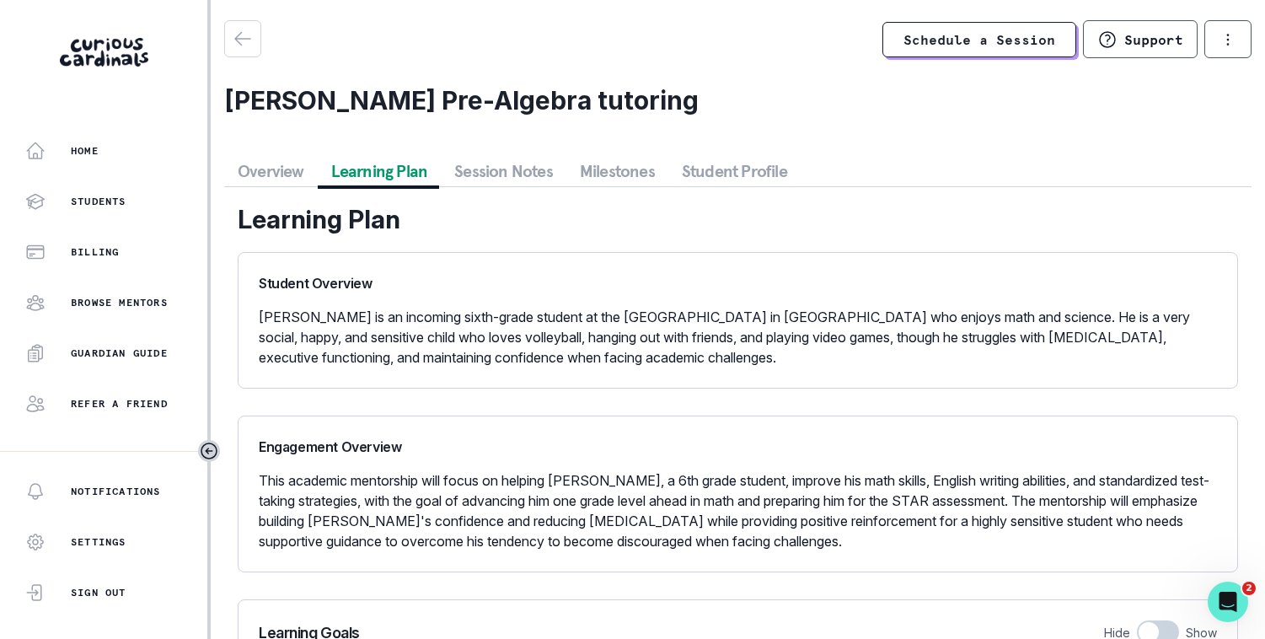
click at [498, 169] on button "Session Notes" at bounding box center [504, 171] width 126 height 30
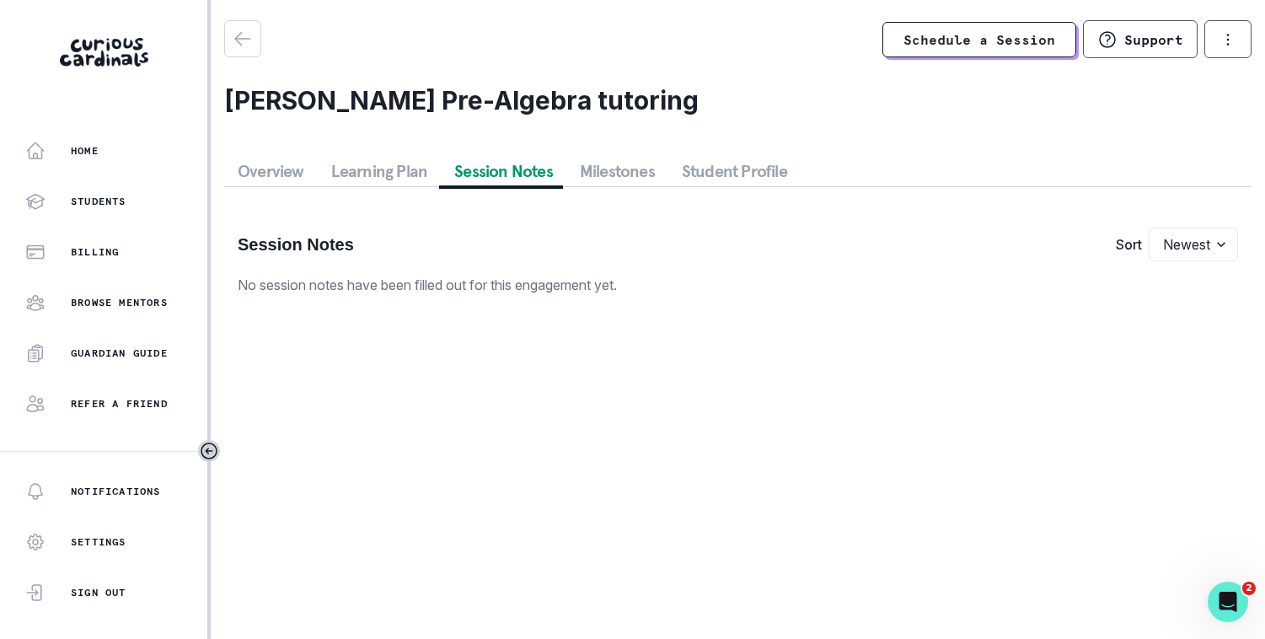
click at [668, 166] on button "Student Profile" at bounding box center [734, 171] width 132 height 30
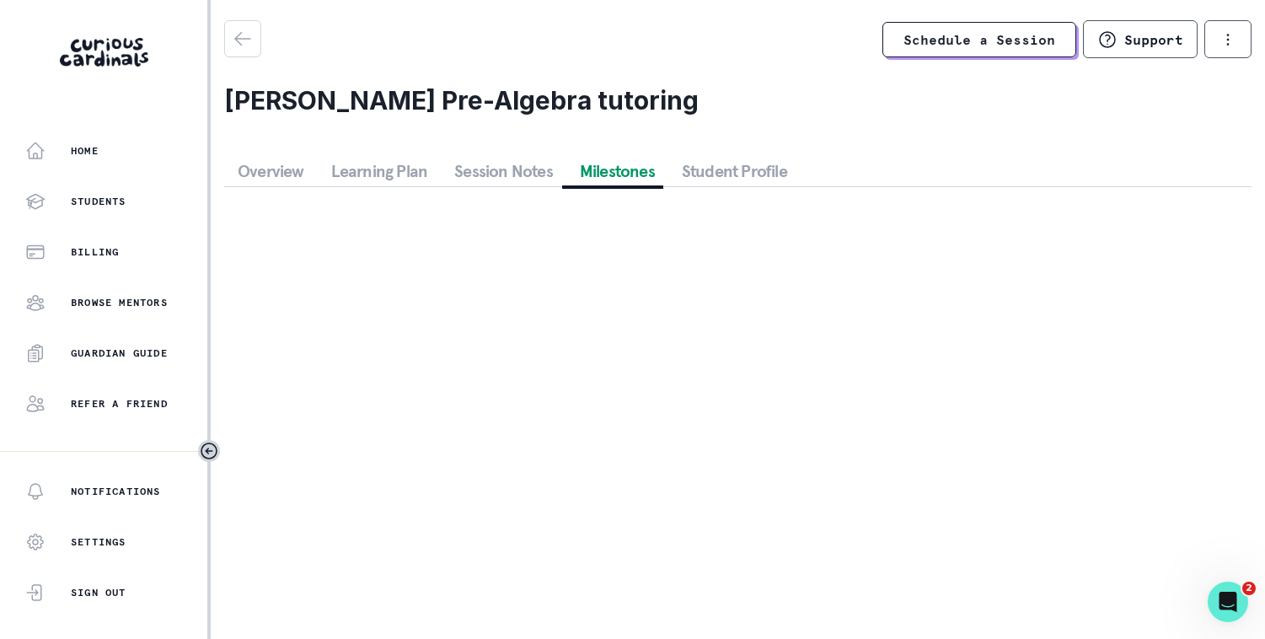
click at [622, 169] on button "Milestones" at bounding box center [617, 171] width 102 height 30
